Goal: Task Accomplishment & Management: Use online tool/utility

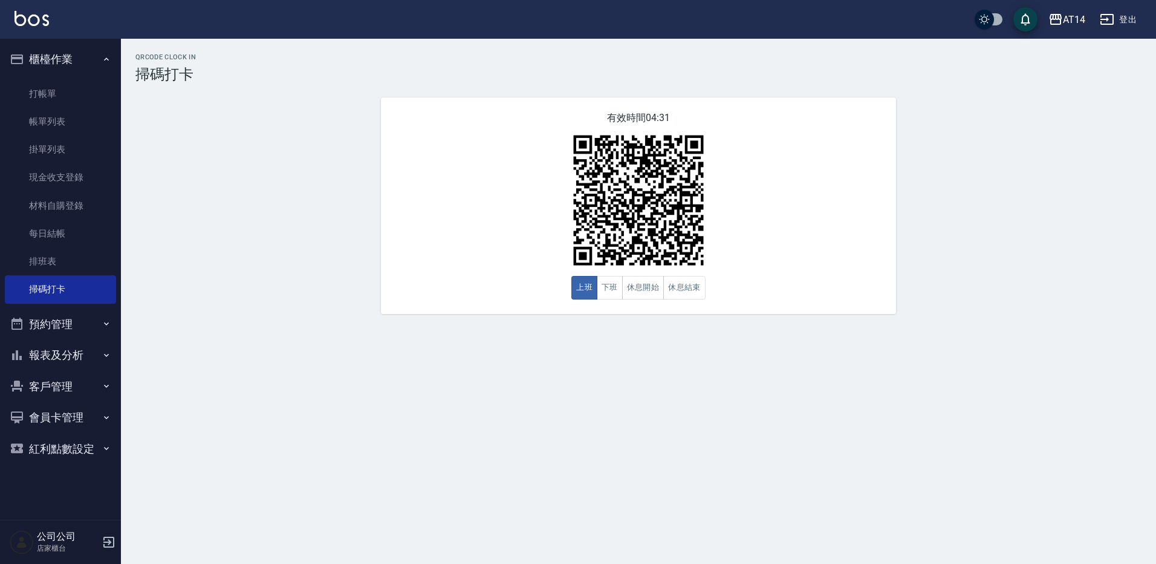
click at [73, 74] on button "櫃檯作業" at bounding box center [60, 59] width 111 height 31
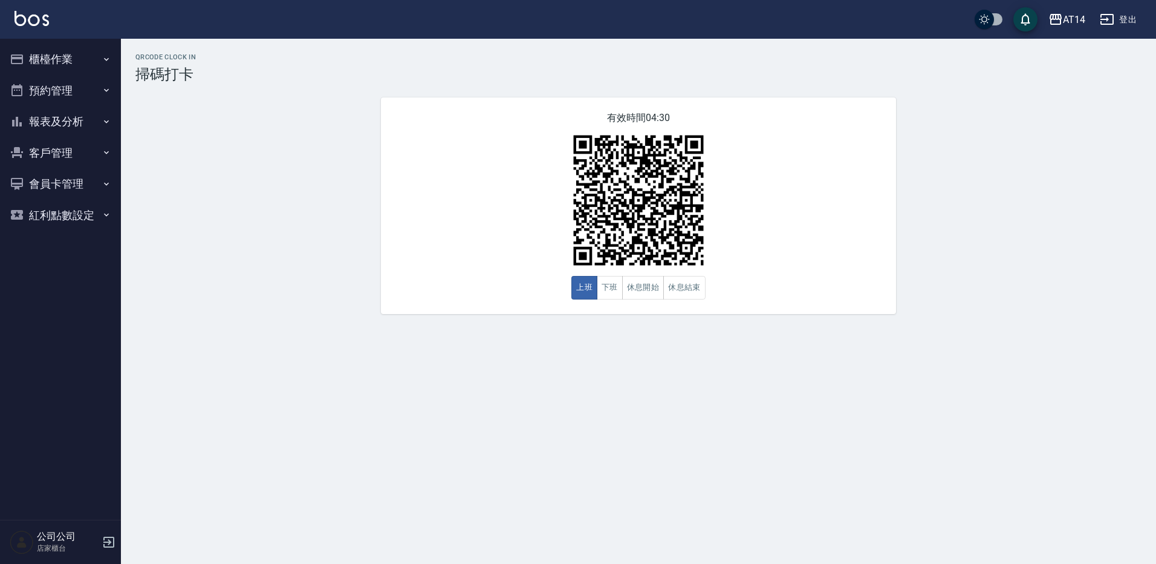
click at [94, 63] on button "櫃檯作業" at bounding box center [60, 59] width 111 height 31
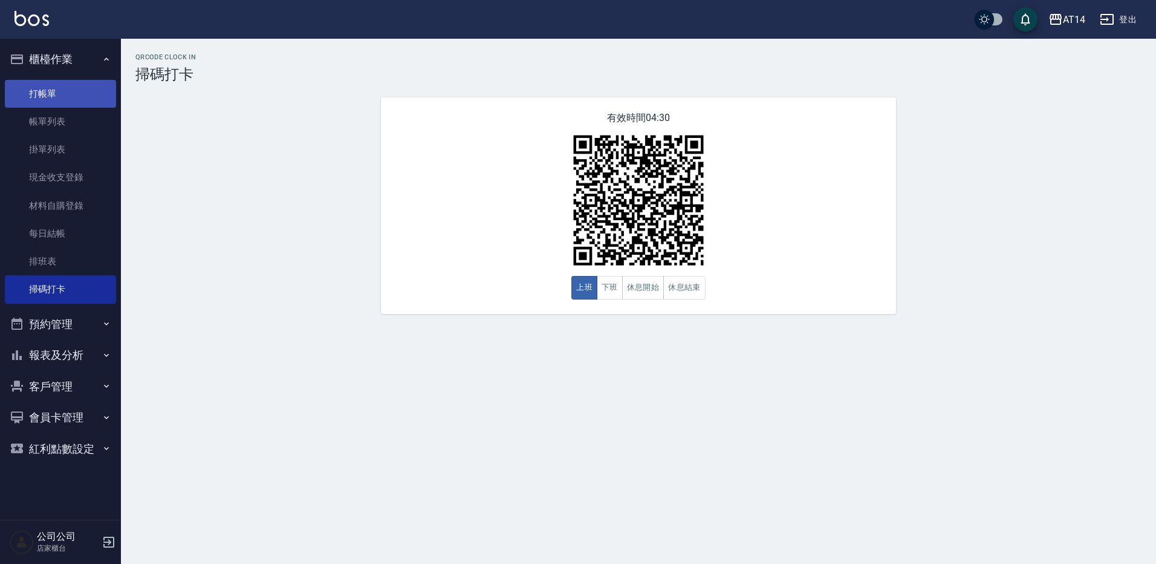
click at [87, 103] on link "打帳單" at bounding box center [60, 94] width 111 height 28
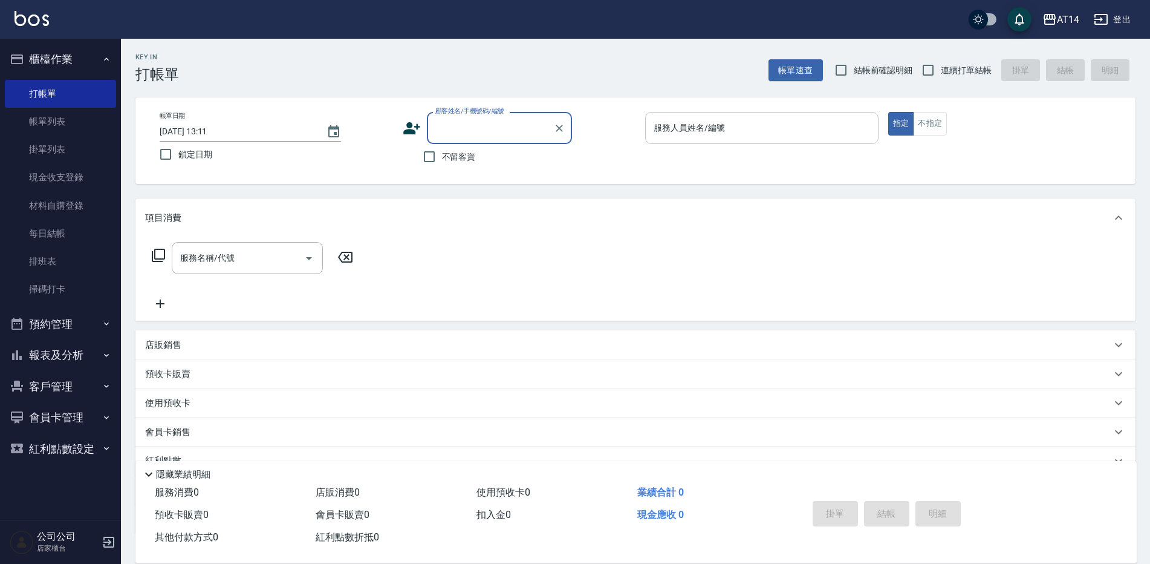
click at [828, 115] on div "服務人員姓名/編號" at bounding box center [761, 128] width 233 height 32
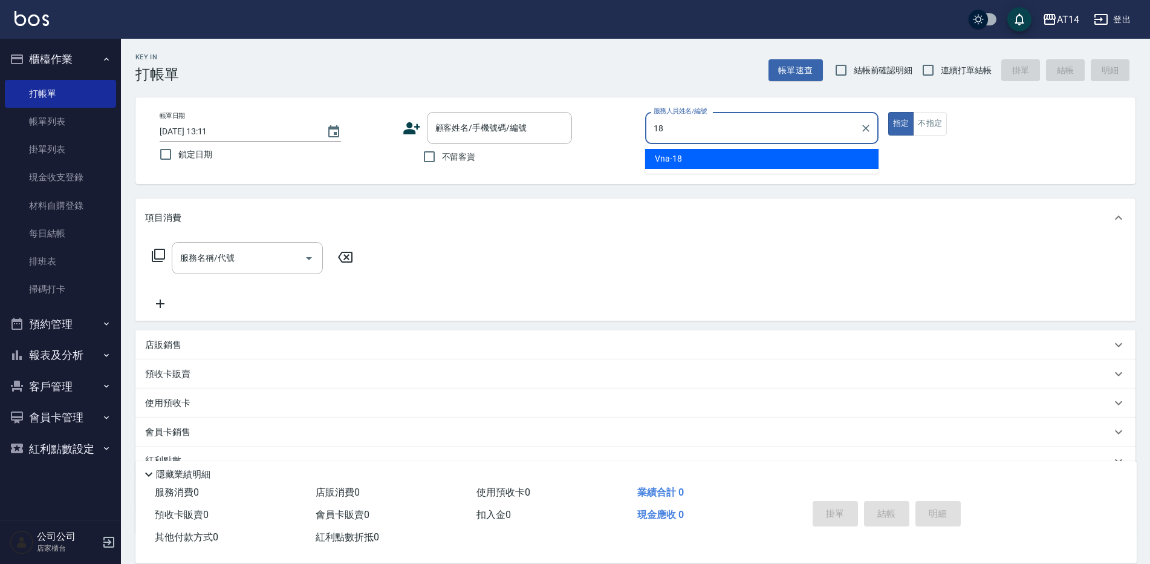
type input "Vna-18"
type button "true"
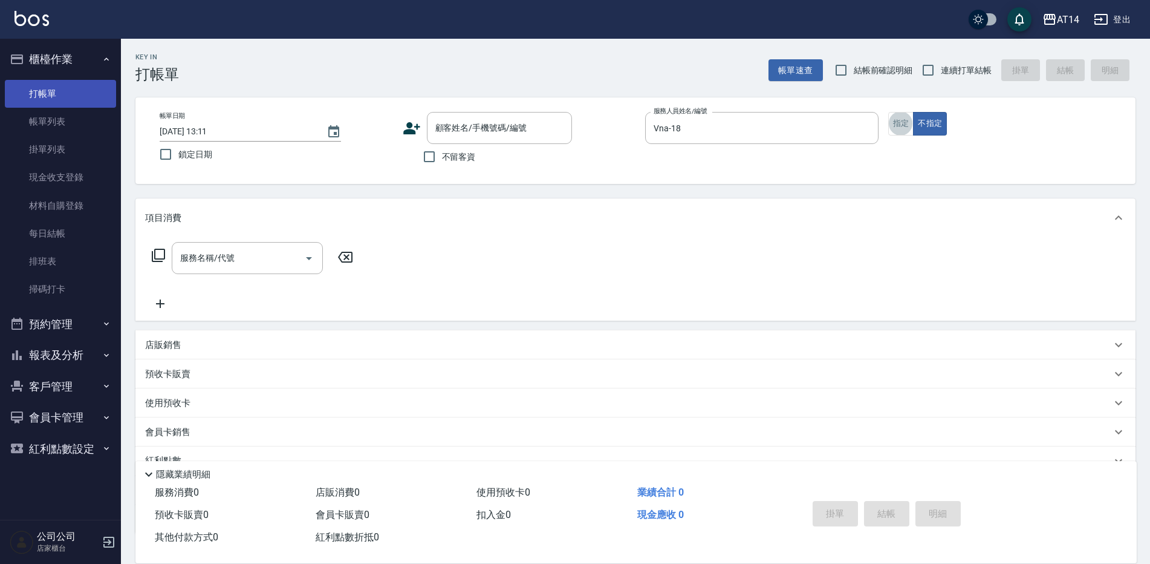
click at [102, 91] on link "打帳單" at bounding box center [60, 94] width 111 height 28
click at [91, 56] on button "櫃檯作業" at bounding box center [60, 59] width 111 height 31
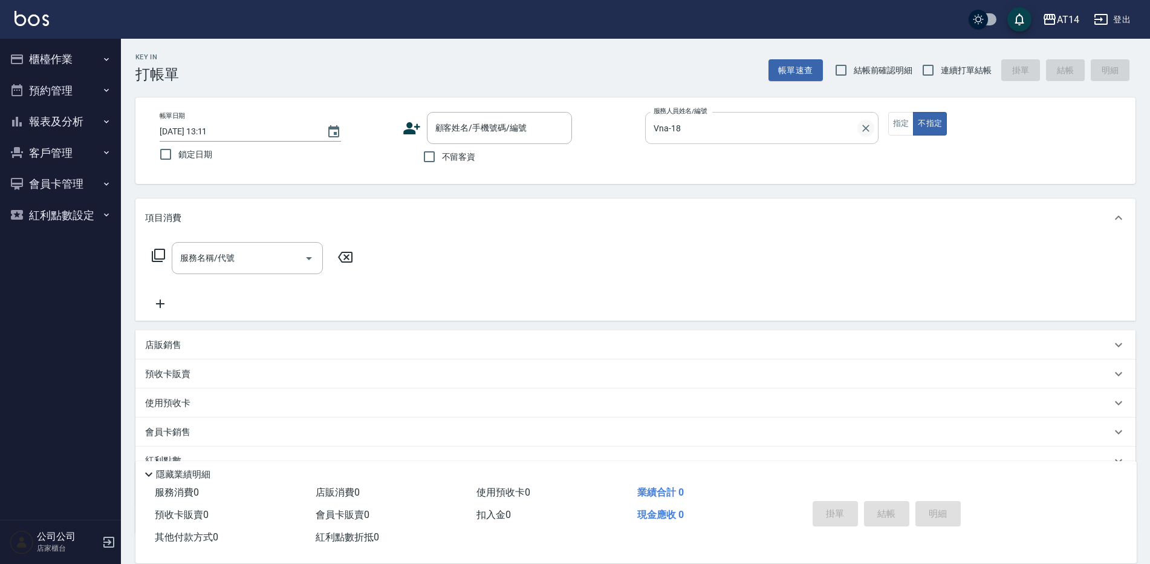
click at [859, 125] on button "Clear" at bounding box center [865, 128] width 17 height 17
